Goal: Use online tool/utility: Utilize a website feature to perform a specific function

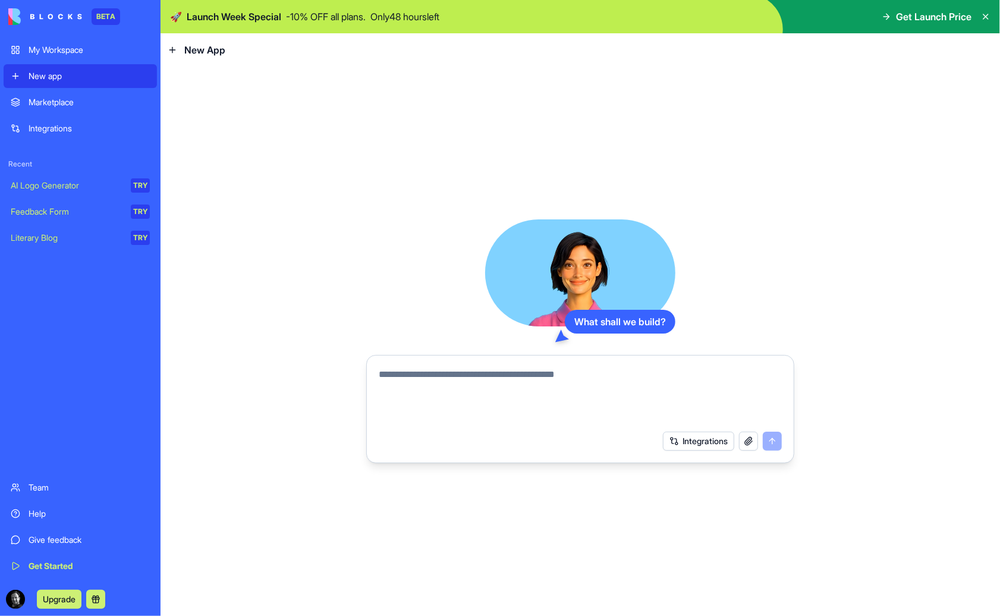
click at [86, 181] on div "AI Logo Generator" at bounding box center [67, 185] width 112 height 12
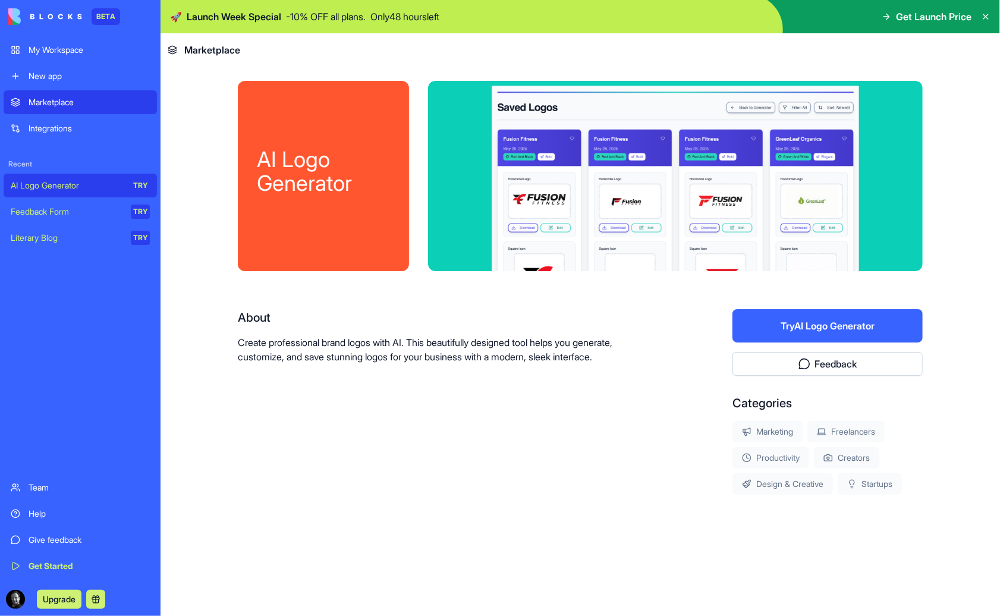
click at [819, 323] on button "Try AI Logo Generator" at bounding box center [827, 325] width 190 height 33
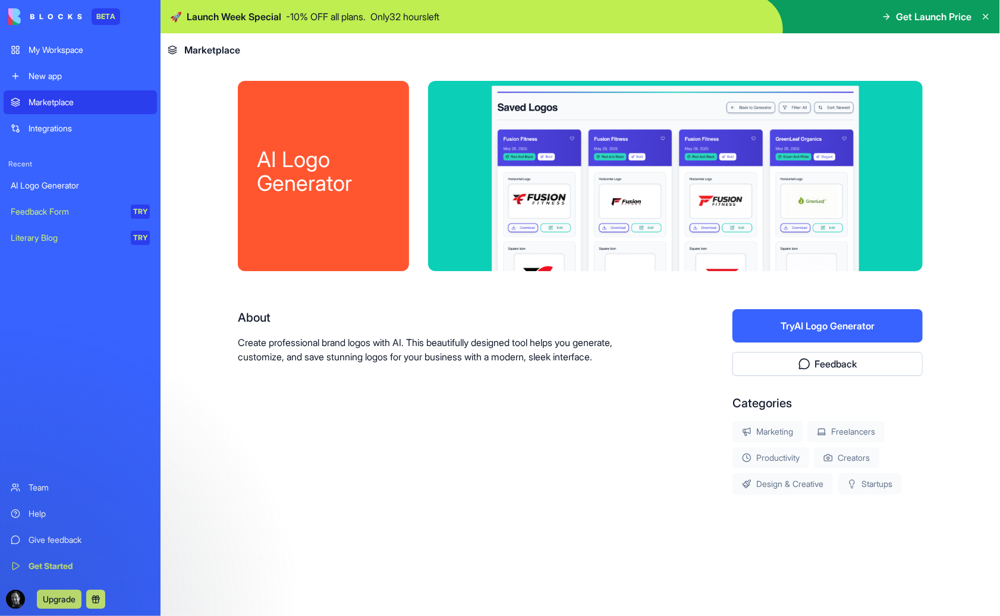
click at [37, 50] on div "My Workspace" at bounding box center [89, 50] width 121 height 12
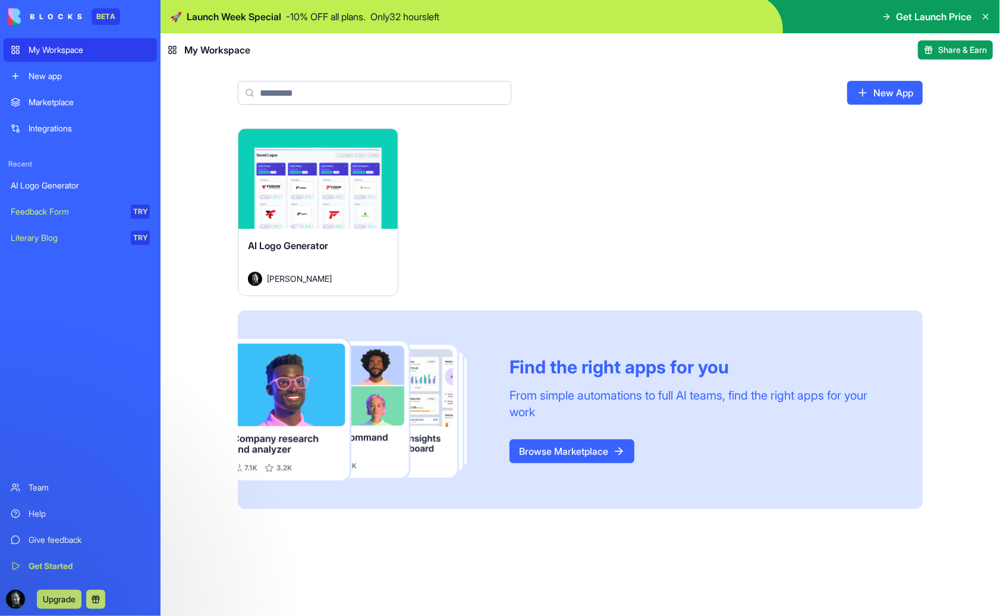
click at [43, 79] on div "New app" at bounding box center [89, 76] width 121 height 12
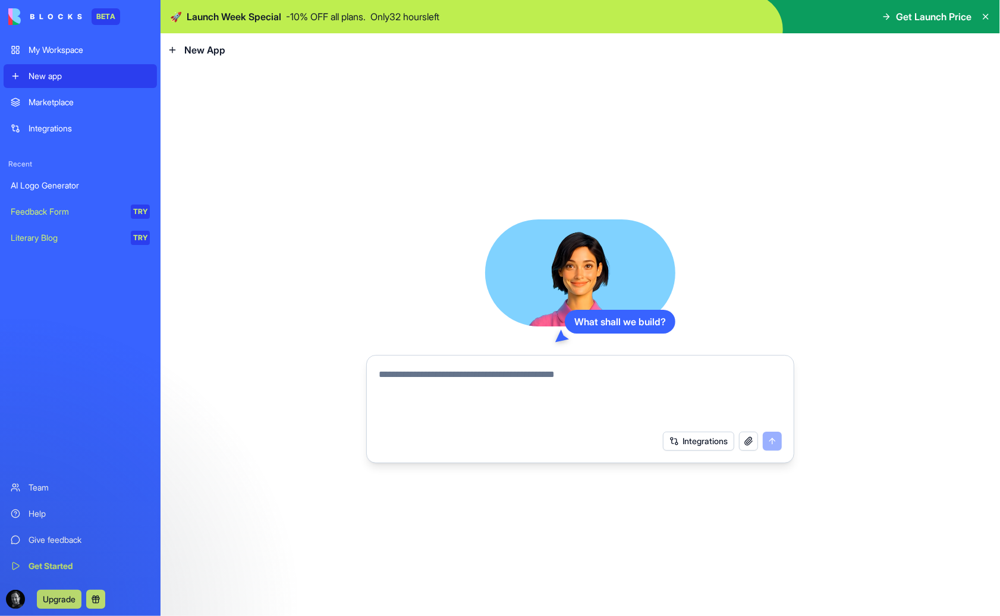
click at [49, 103] on div "Marketplace" at bounding box center [89, 102] width 121 height 12
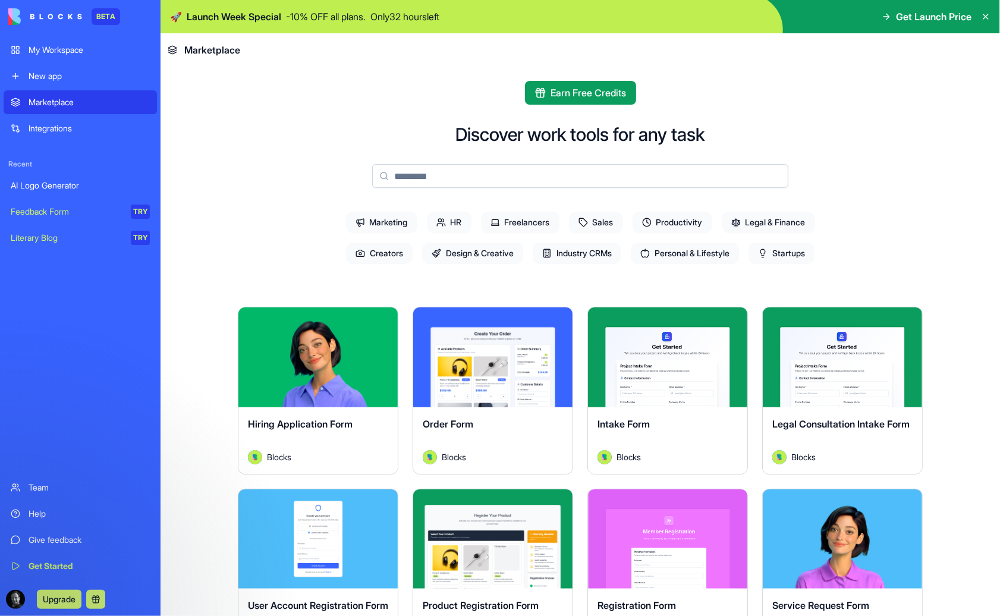
click at [793, 250] on span "Startups" at bounding box center [781, 252] width 66 height 21
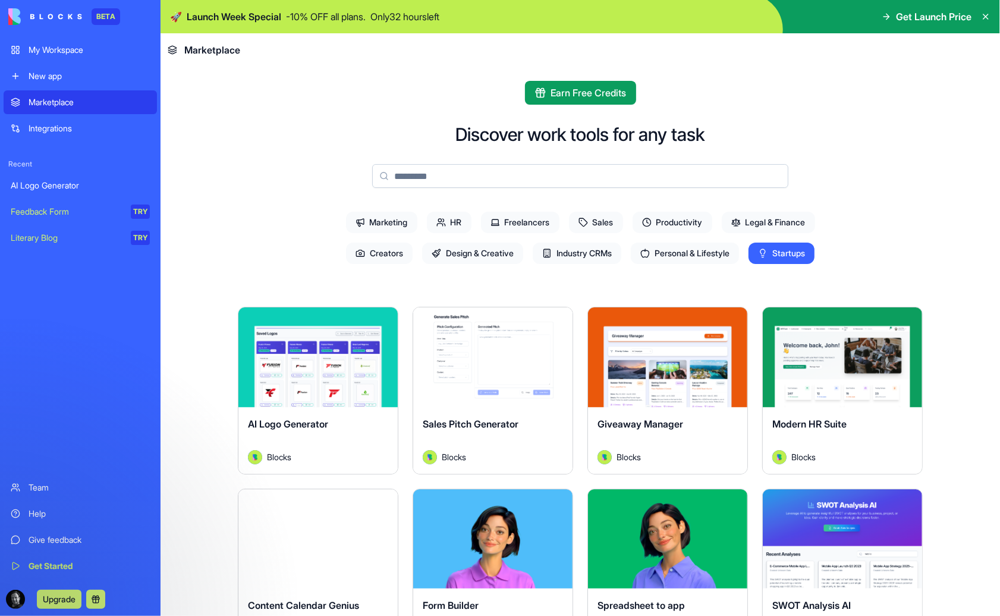
click at [56, 563] on div "Get Started" at bounding box center [89, 566] width 121 height 12
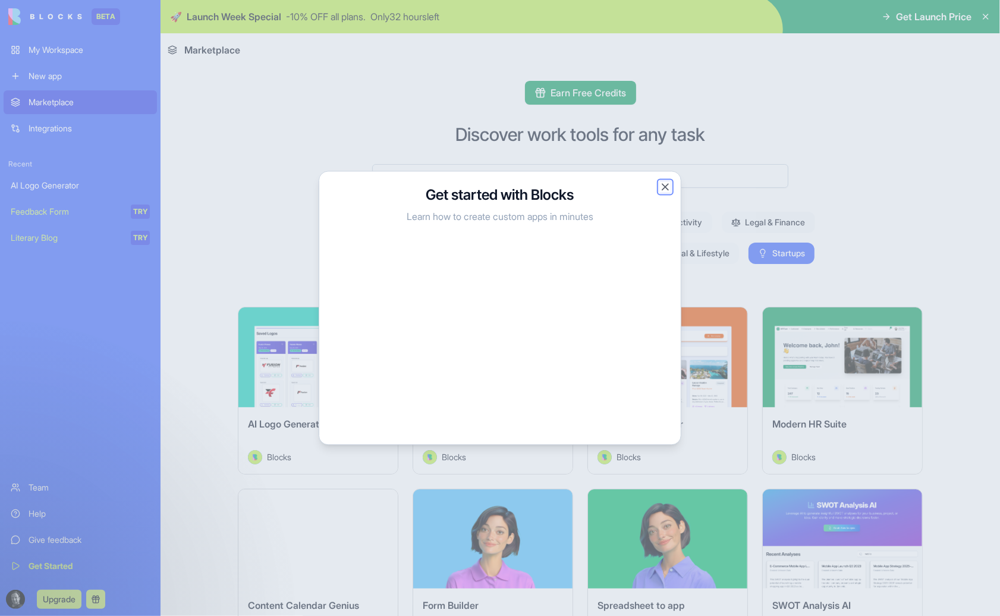
click at [664, 188] on button "Close" at bounding box center [665, 187] width 12 height 12
